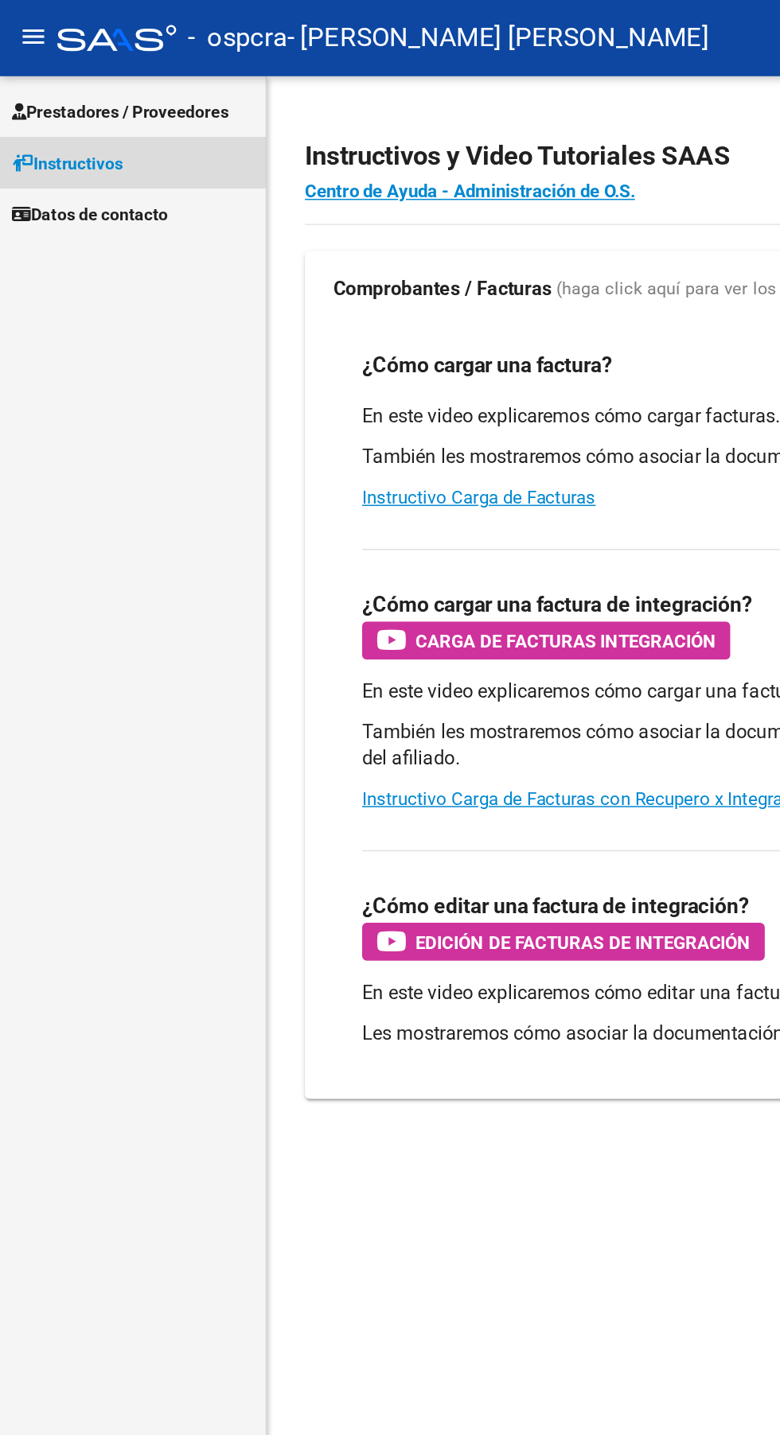
click at [43, 107] on span "Instructivos" at bounding box center [45, 109] width 74 height 18
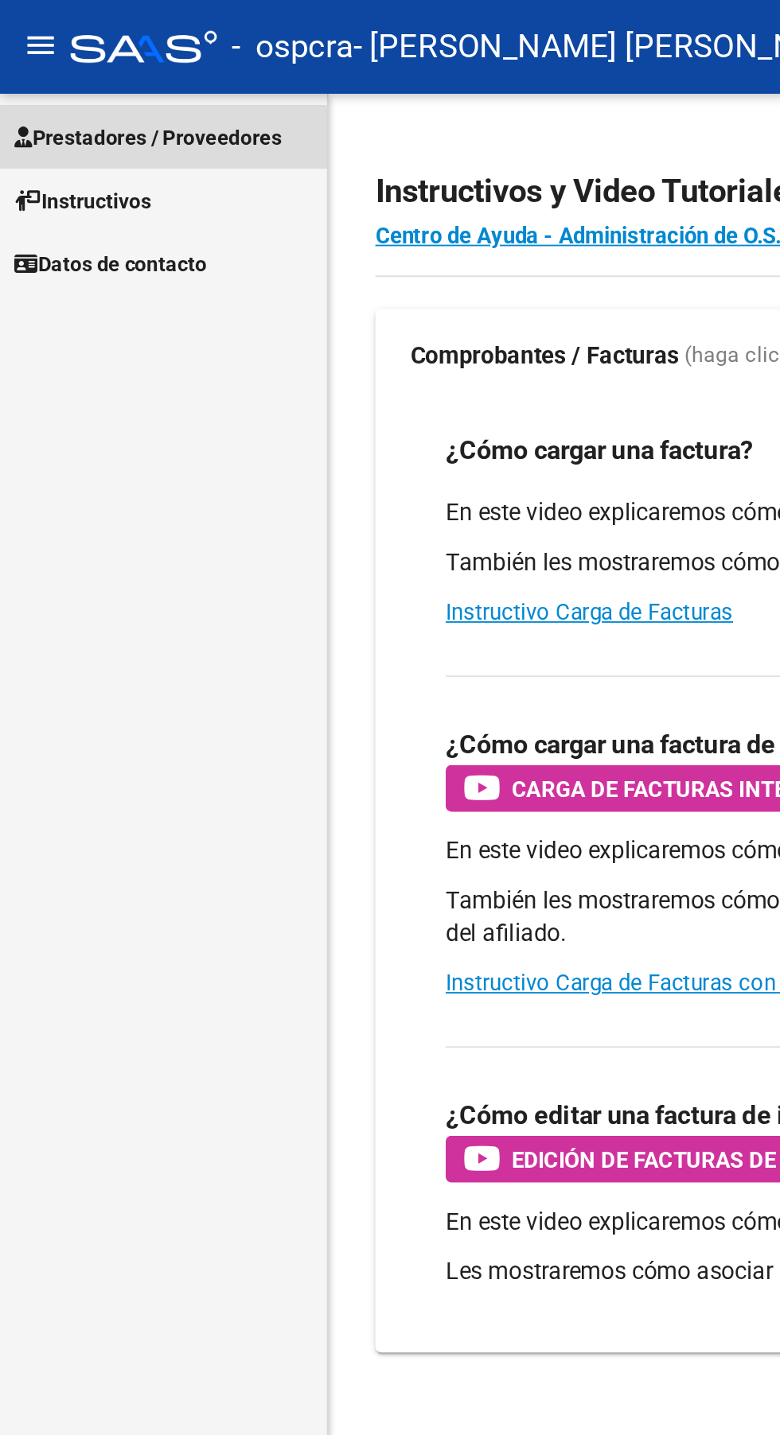
click at [39, 84] on link "Prestadores / Proveedores" at bounding box center [88, 74] width 177 height 34
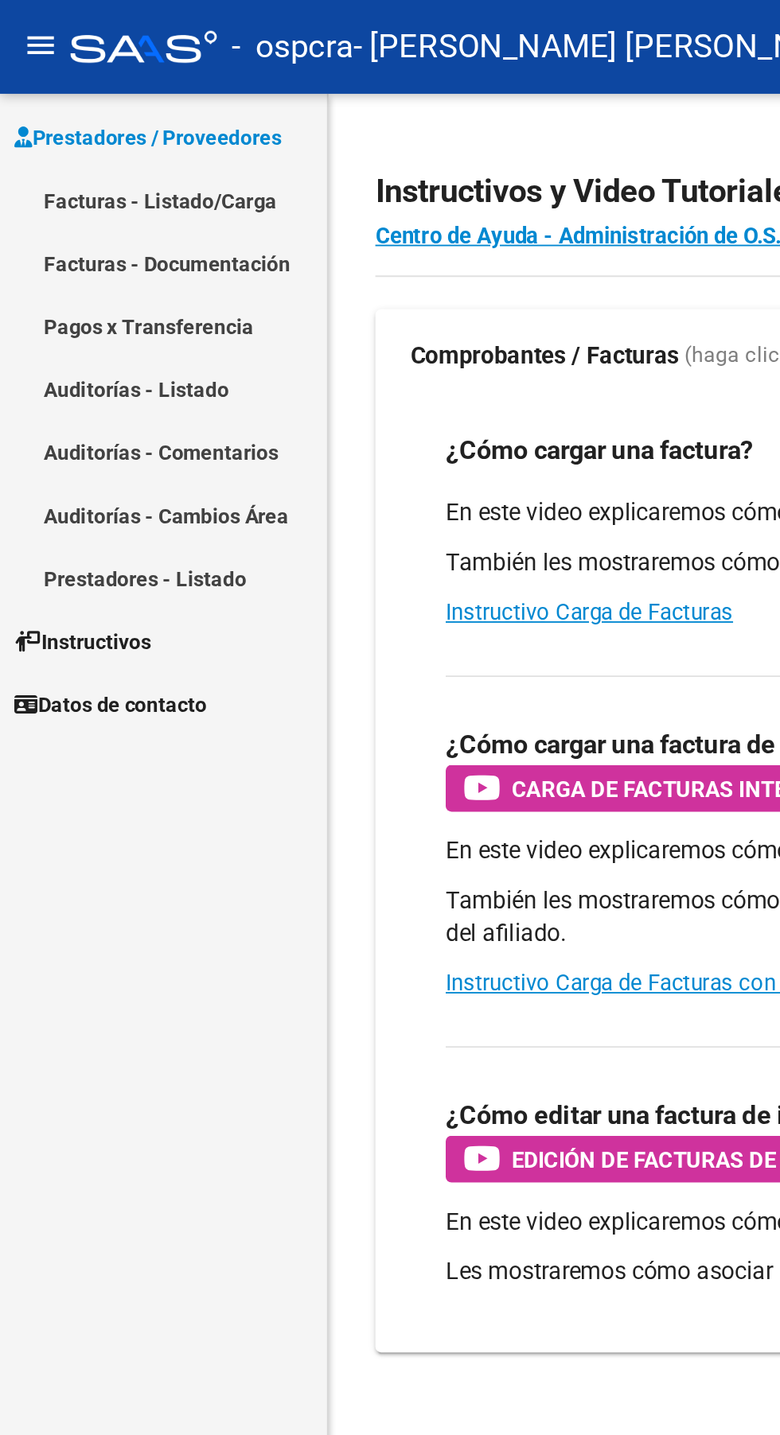
click at [37, 105] on link "Facturas - Listado/Carga" at bounding box center [88, 109] width 177 height 34
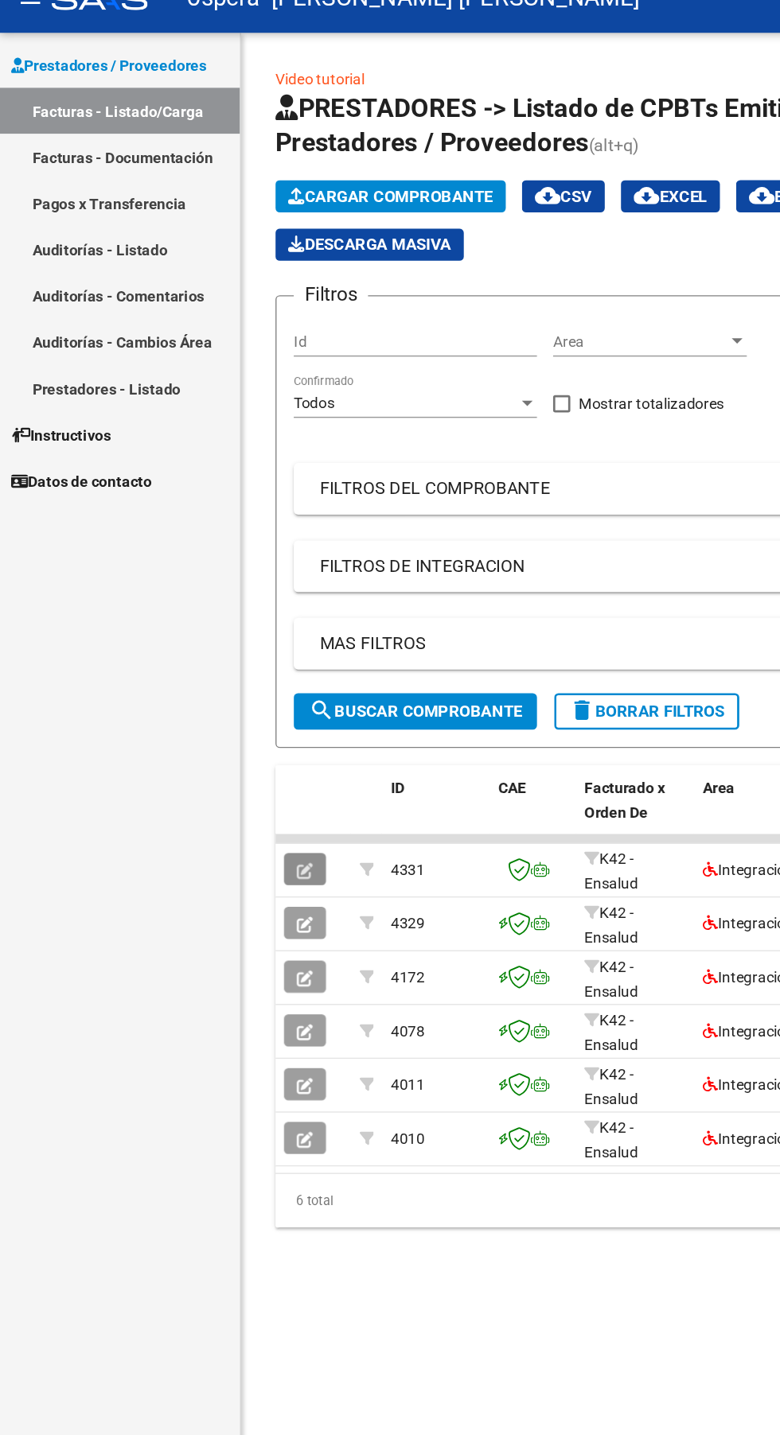
click at [236, 669] on button "button" at bounding box center [225, 670] width 31 height 24
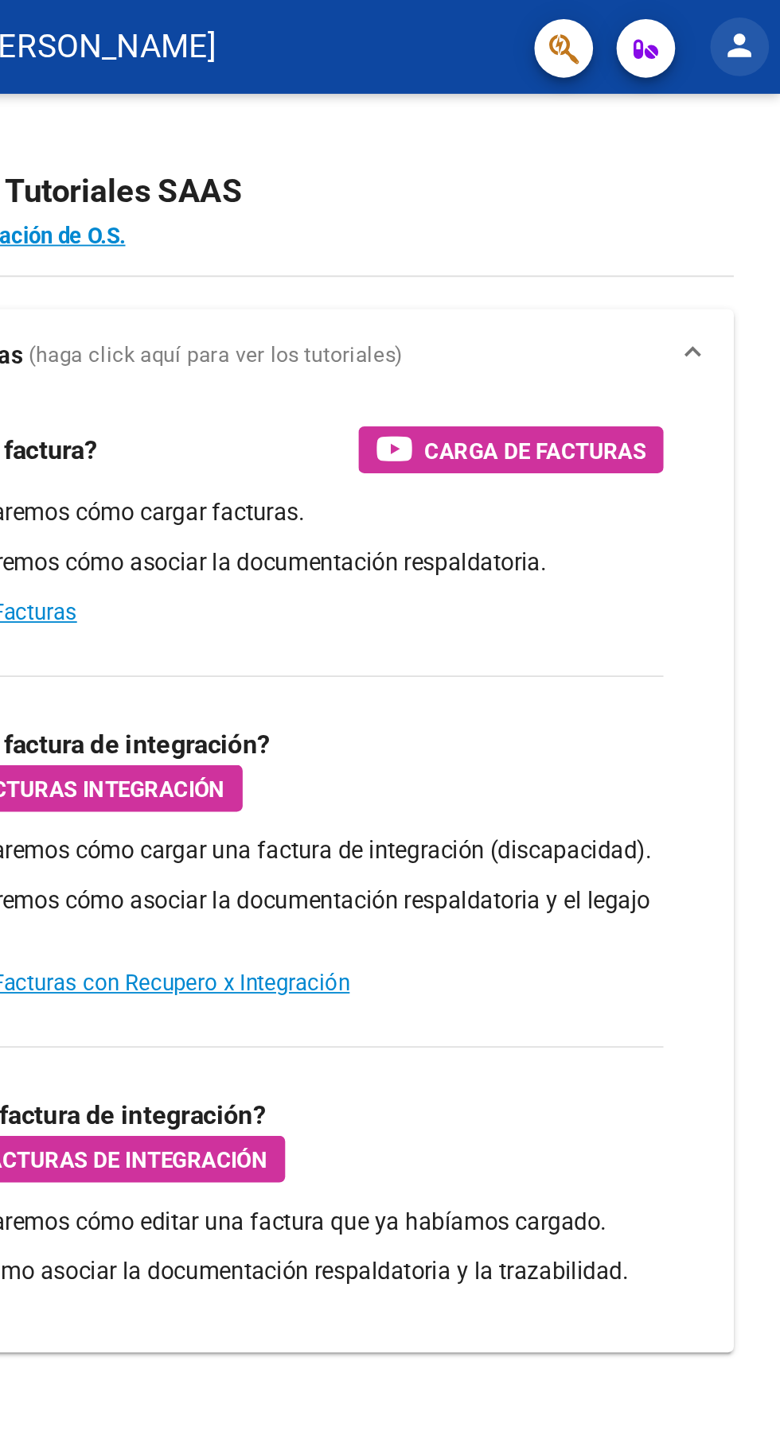
click at [747, 27] on button "person" at bounding box center [758, 26] width 32 height 32
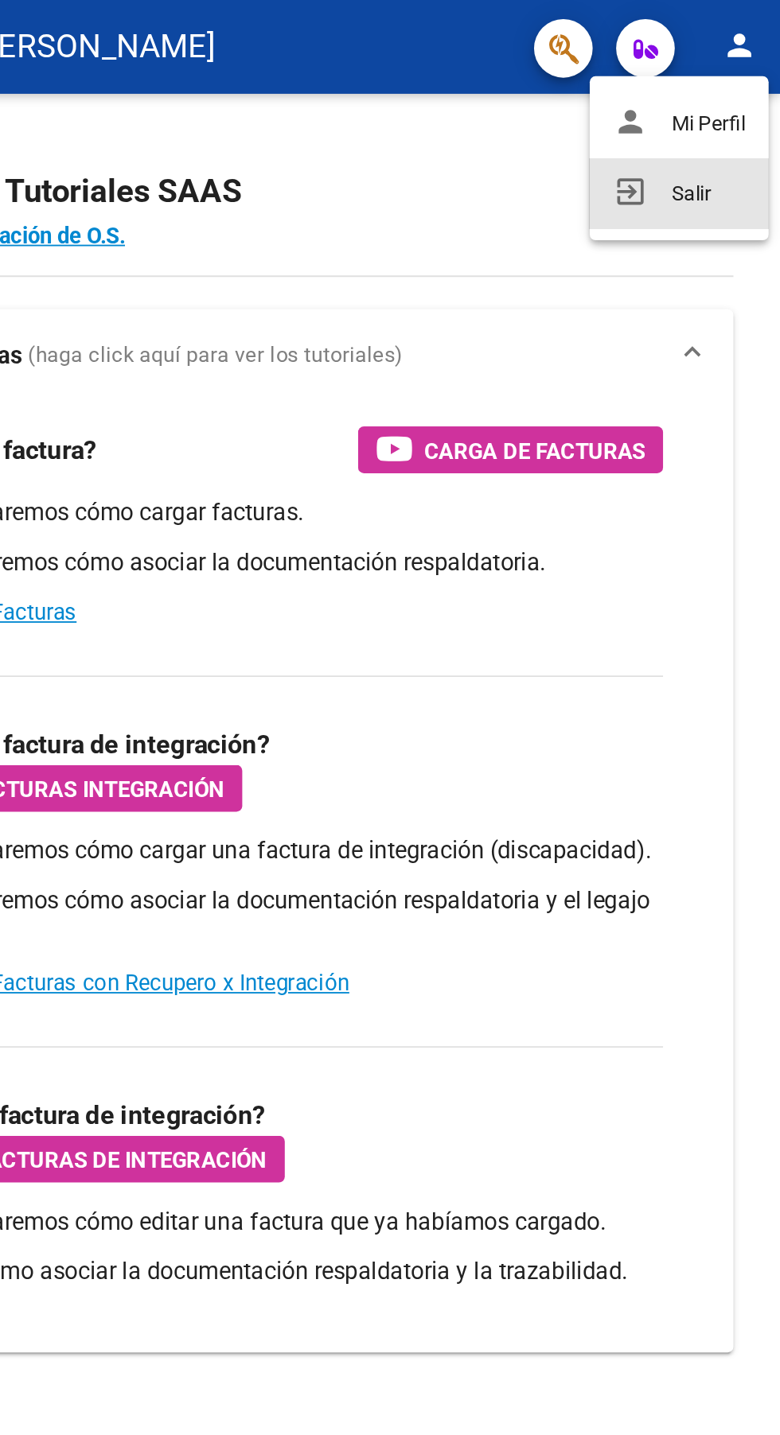
click at [703, 104] on mat-icon "exit_to_app" at bounding box center [698, 104] width 19 height 19
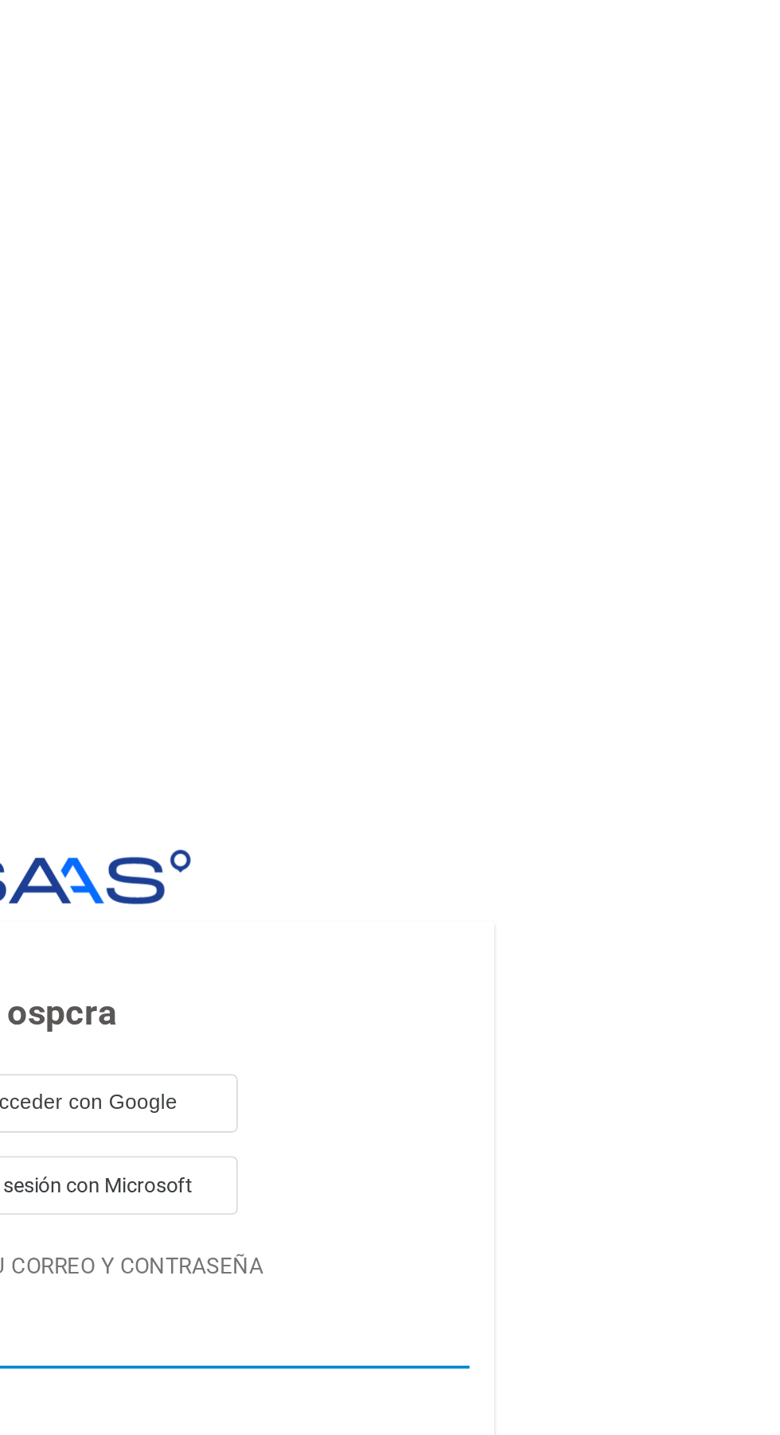
scroll to position [14, 0]
